Goal: Register for event/course

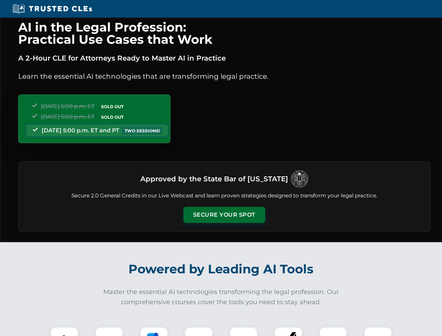
click at [224, 215] on button "Secure Your Spot" at bounding box center [224, 215] width 82 height 16
click at [64, 331] on img at bounding box center [64, 341] width 20 height 20
click at [109, 331] on div at bounding box center [109, 341] width 28 height 28
click at [154, 331] on div at bounding box center [154, 341] width 28 height 28
click at [199, 331] on img at bounding box center [199, 341] width 20 height 20
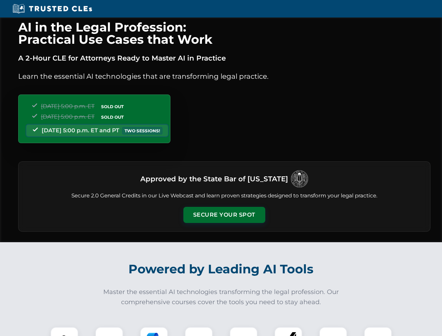
click at [243, 331] on div at bounding box center [243, 341] width 28 height 28
click at [288, 331] on div at bounding box center [288, 341] width 28 height 28
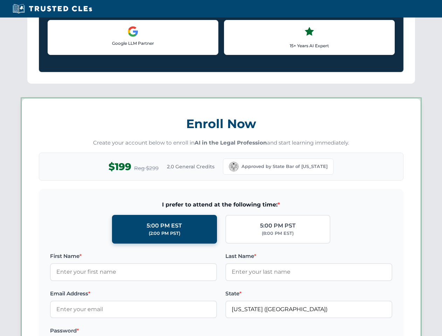
click at [333, 331] on label at bounding box center [308, 330] width 167 height 8
click at [378, 331] on label at bounding box center [308, 330] width 167 height 8
